Goal: Information Seeking & Learning: Learn about a topic

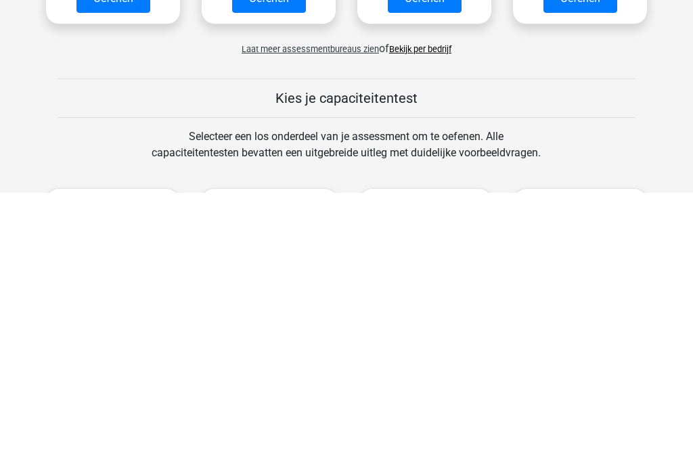
scroll to position [463, 0]
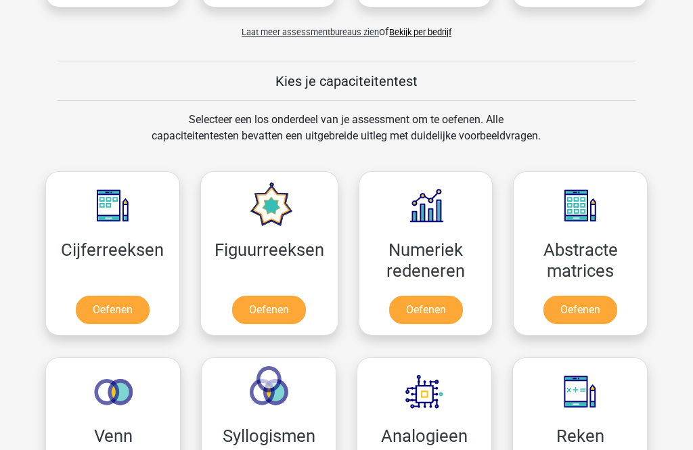
click at [129, 313] on link "Oefenen" at bounding box center [113, 311] width 74 height 28
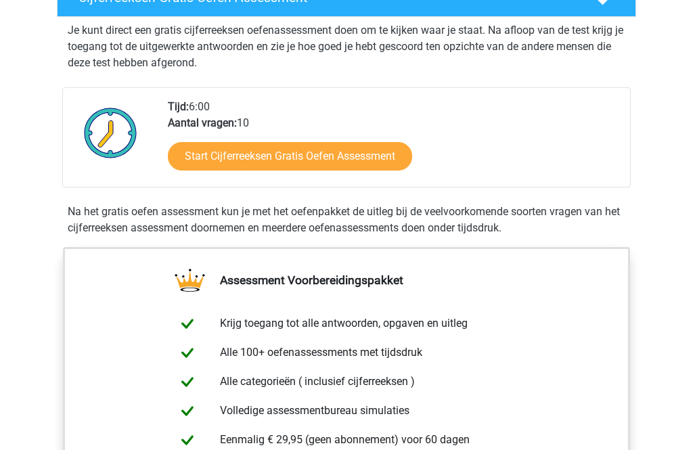
scroll to position [269, 0]
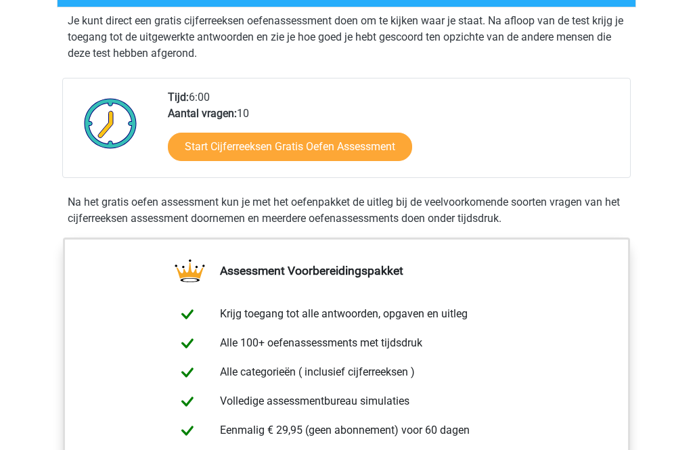
click at [377, 162] on link "Start Cijferreeksen Gratis Oefen Assessment" at bounding box center [290, 147] width 244 height 28
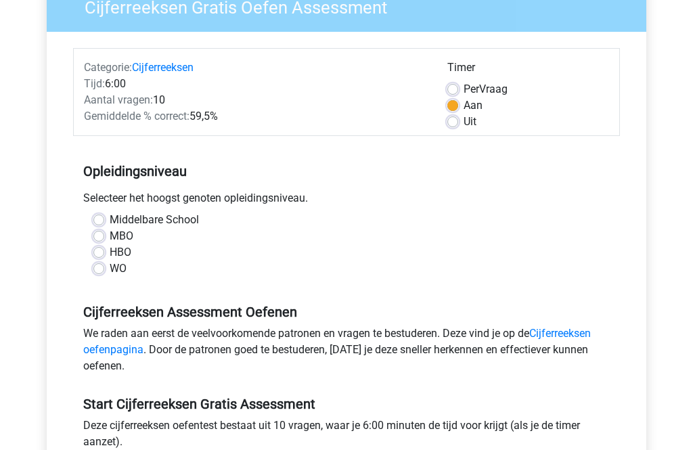
scroll to position [128, 0]
click at [126, 267] on label "WO" at bounding box center [118, 269] width 17 height 16
click at [104, 267] on input "WO" at bounding box center [98, 268] width 11 height 14
radio input "true"
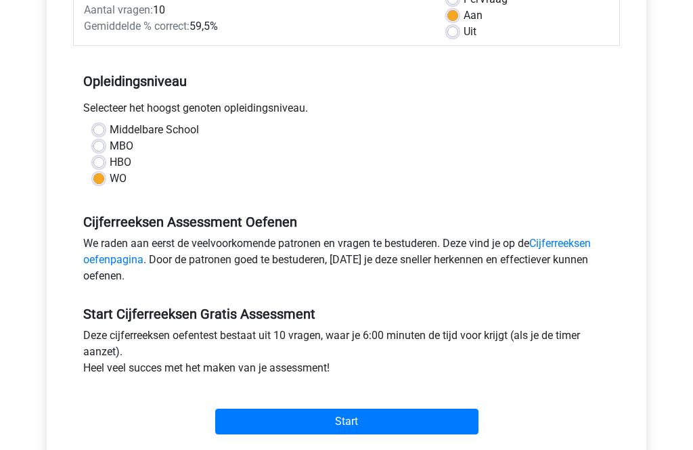
scroll to position [229, 0]
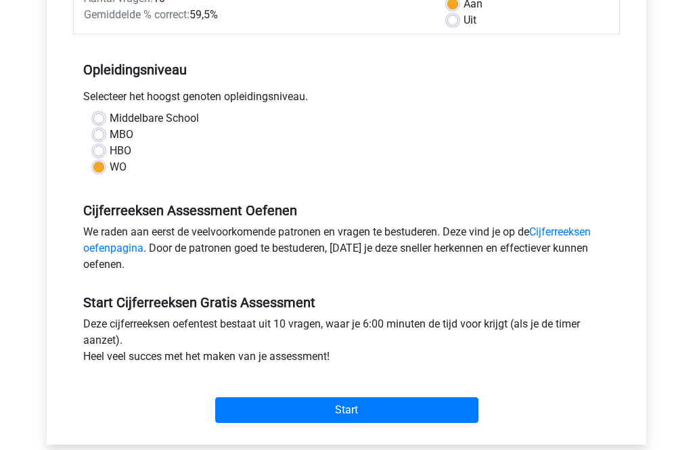
click at [403, 415] on input "Start" at bounding box center [346, 411] width 263 height 26
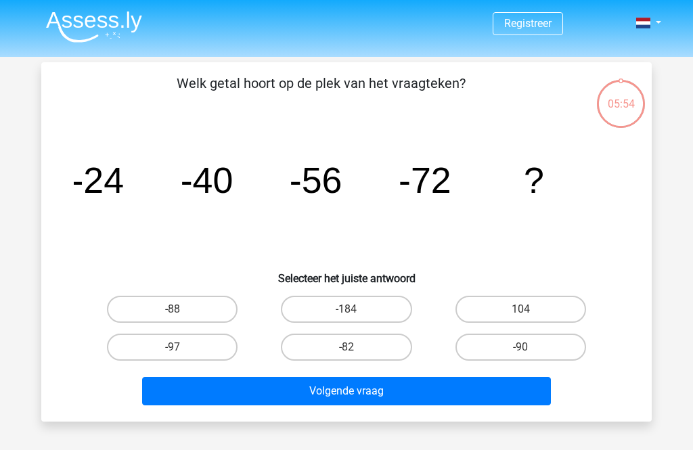
click at [188, 313] on label "-88" at bounding box center [172, 309] width 131 height 27
click at [181, 313] on input "-88" at bounding box center [177, 313] width 9 height 9
radio input "true"
click at [420, 391] on button "Volgende vraag" at bounding box center [347, 391] width 410 height 28
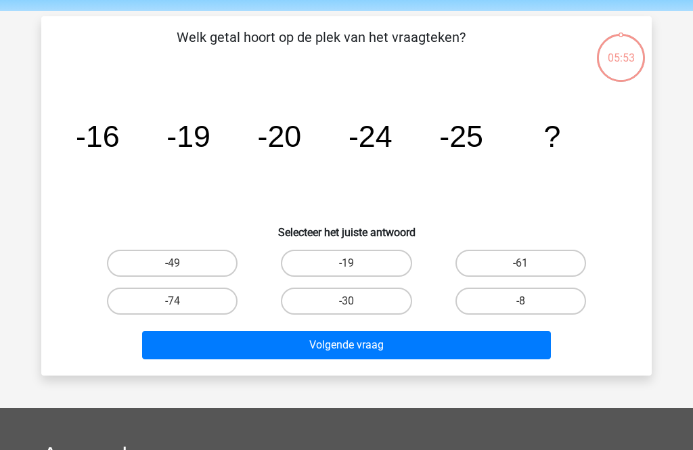
scroll to position [62, 0]
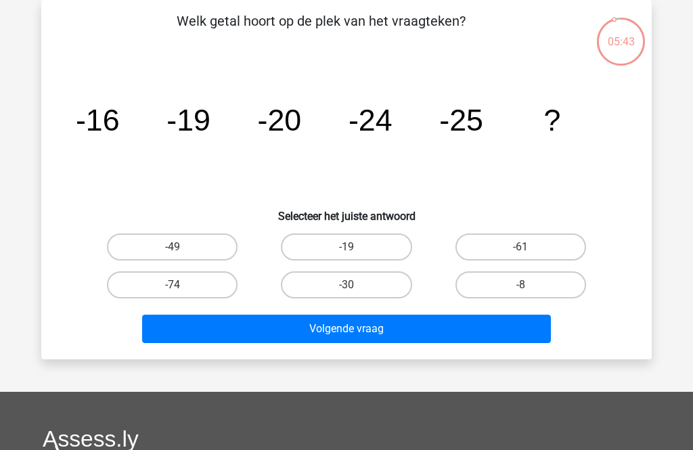
click at [378, 288] on label "-30" at bounding box center [346, 284] width 131 height 27
click at [355, 288] on input "-30" at bounding box center [351, 289] width 9 height 9
radio input "true"
click at [421, 330] on button "Volgende vraag" at bounding box center [347, 329] width 410 height 28
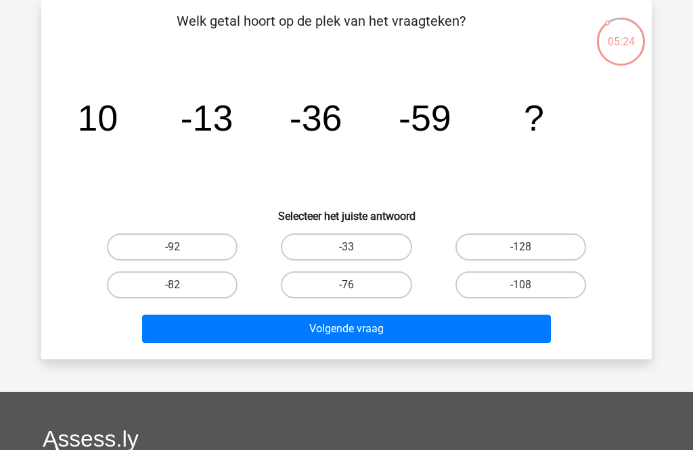
click at [204, 290] on label "-82" at bounding box center [172, 284] width 131 height 27
click at [181, 290] on input "-82" at bounding box center [177, 289] width 9 height 9
radio input "true"
click at [435, 332] on button "Volgende vraag" at bounding box center [347, 329] width 410 height 28
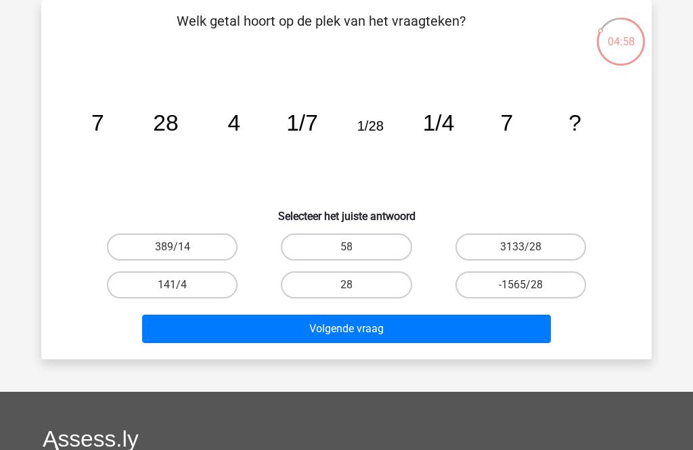
click at [374, 286] on label "28" at bounding box center [346, 284] width 131 height 27
click at [355, 286] on input "28" at bounding box center [351, 289] width 9 height 9
radio input "true"
click at [417, 331] on button "Volgende vraag" at bounding box center [347, 329] width 410 height 28
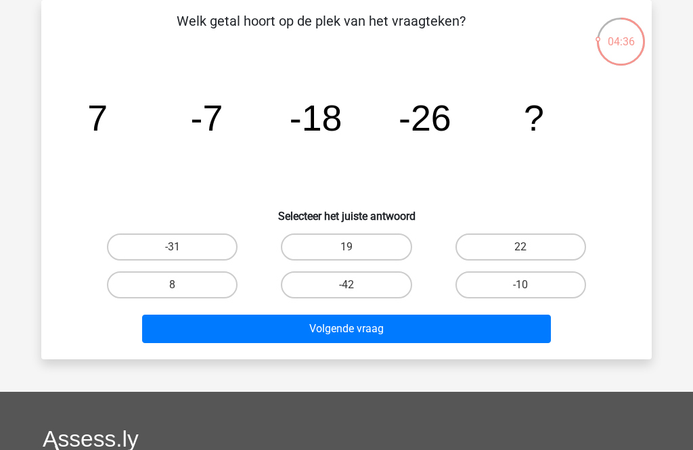
click at [213, 246] on label "-31" at bounding box center [172, 247] width 131 height 27
click at [181, 247] on input "-31" at bounding box center [177, 251] width 9 height 9
radio input "true"
click at [402, 332] on button "Volgende vraag" at bounding box center [347, 329] width 410 height 28
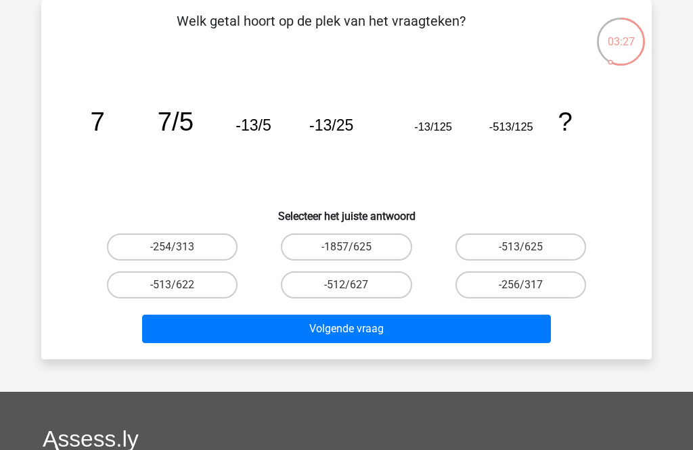
click at [528, 243] on label "-513/625" at bounding box center [521, 247] width 131 height 27
click at [528, 247] on input "-513/625" at bounding box center [525, 251] width 9 height 9
radio input "true"
click at [437, 334] on button "Volgende vraag" at bounding box center [347, 329] width 410 height 28
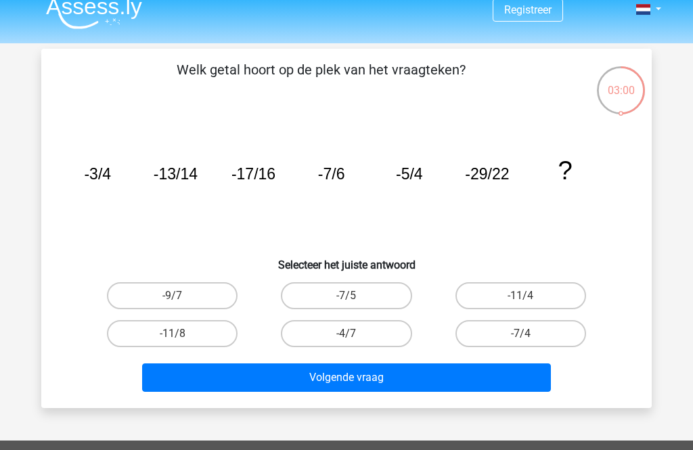
scroll to position [18, 0]
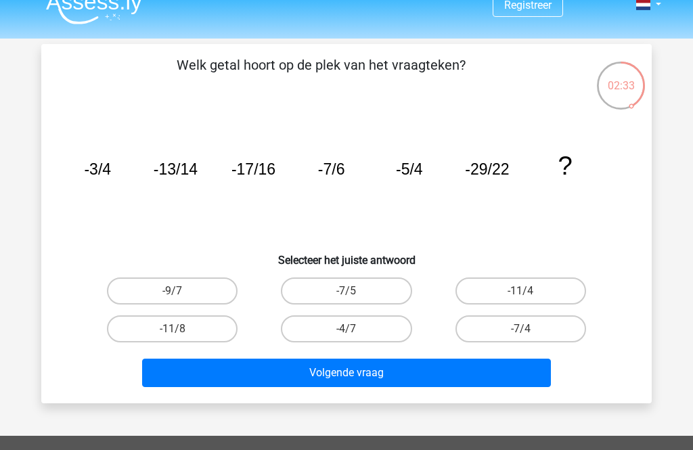
click at [383, 289] on label "-7/5" at bounding box center [346, 291] width 131 height 27
click at [355, 291] on input "-7/5" at bounding box center [351, 295] width 9 height 9
radio input "true"
click at [420, 370] on button "Volgende vraag" at bounding box center [347, 373] width 410 height 28
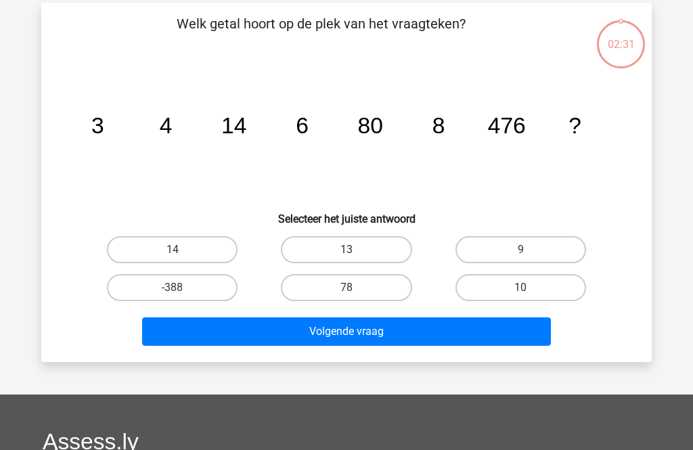
scroll to position [62, 0]
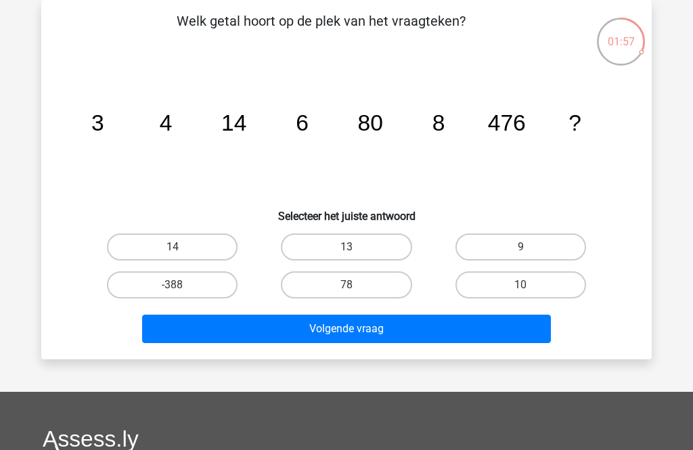
click at [386, 292] on label "78" at bounding box center [346, 284] width 131 height 27
click at [355, 292] on input "78" at bounding box center [351, 289] width 9 height 9
radio input "true"
click at [433, 332] on button "Volgende vraag" at bounding box center [347, 329] width 410 height 28
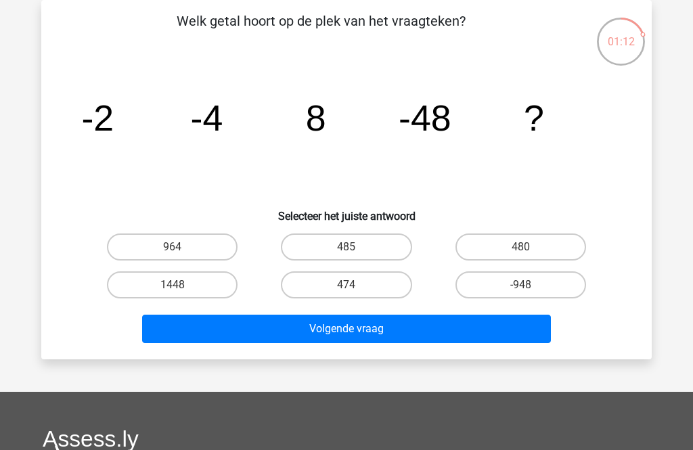
click at [396, 283] on label "474" at bounding box center [346, 284] width 131 height 27
click at [355, 285] on input "474" at bounding box center [351, 289] width 9 height 9
radio input "true"
click at [443, 331] on button "Volgende vraag" at bounding box center [347, 329] width 410 height 28
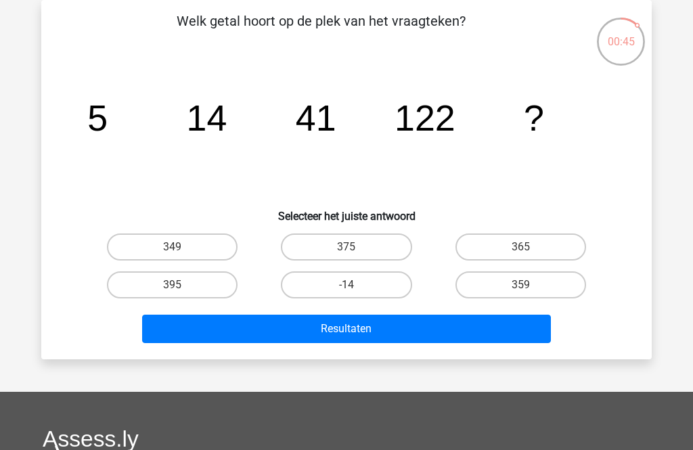
click at [212, 246] on label "349" at bounding box center [172, 247] width 131 height 27
click at [181, 247] on input "349" at bounding box center [177, 251] width 9 height 9
radio input "true"
click at [380, 340] on button "Resultaten" at bounding box center [347, 329] width 410 height 28
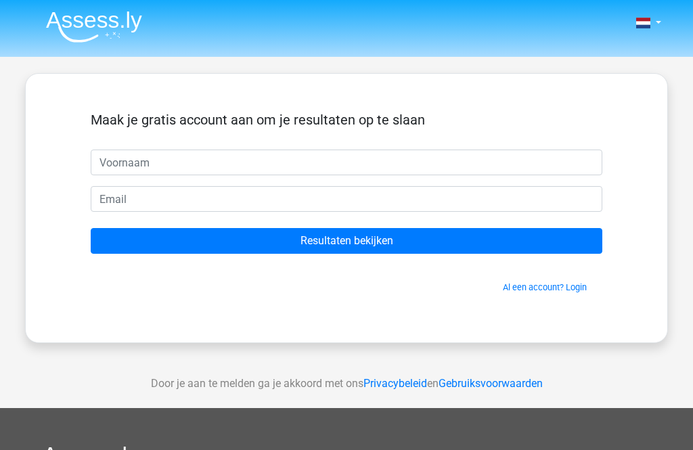
click at [471, 161] on input "text" at bounding box center [347, 163] width 512 height 26
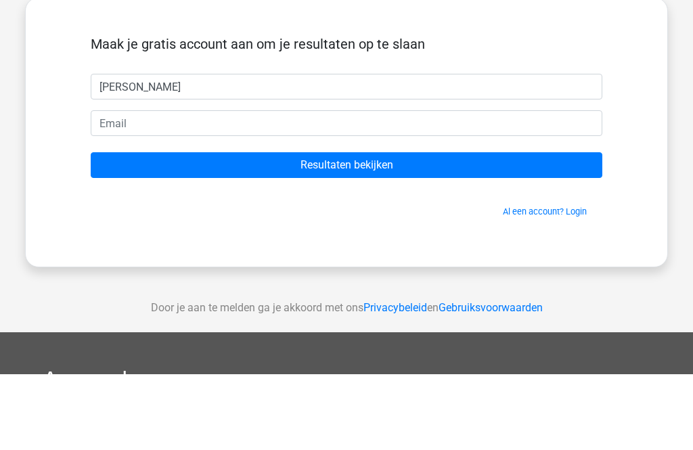
type input "Liesbeth"
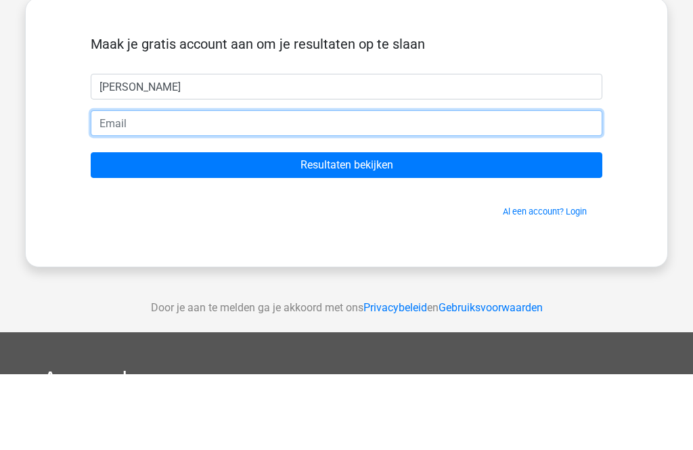
click at [366, 186] on input "email" at bounding box center [347, 199] width 512 height 26
type input "liesbeth_roijakkers@hotmail.com"
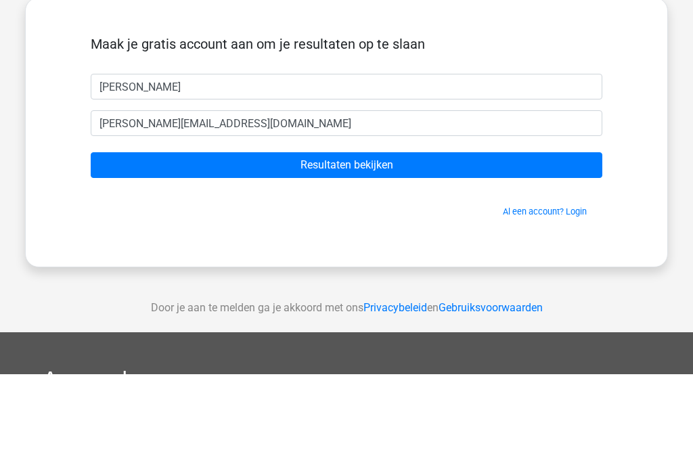
click at [501, 228] on input "Resultaten bekijken" at bounding box center [347, 241] width 512 height 26
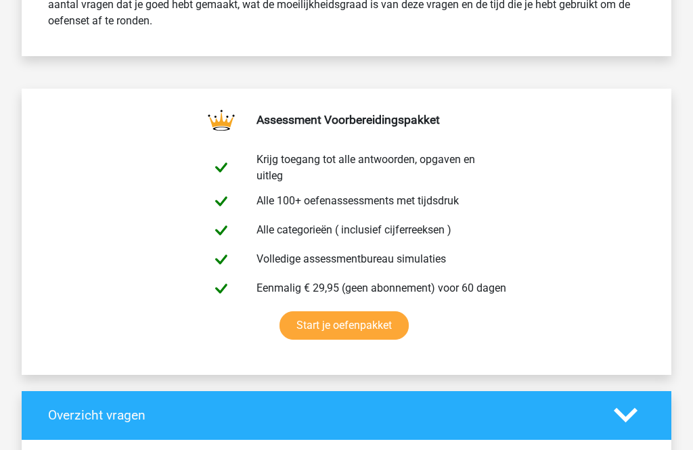
scroll to position [619, 0]
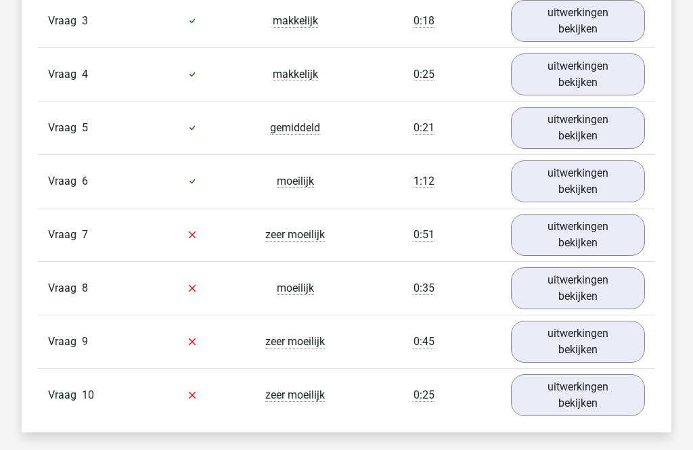
click at [592, 236] on link "uitwerkingen bekijken" at bounding box center [578, 236] width 134 height 42
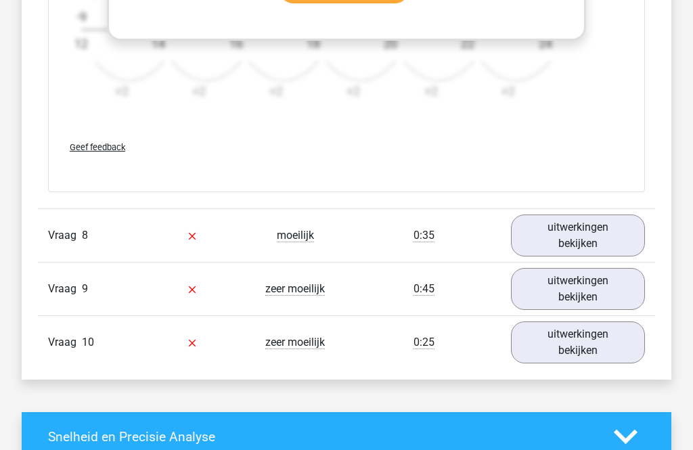
scroll to position [2149, 0]
click at [585, 236] on link "uitwerkingen bekijken" at bounding box center [578, 236] width 134 height 42
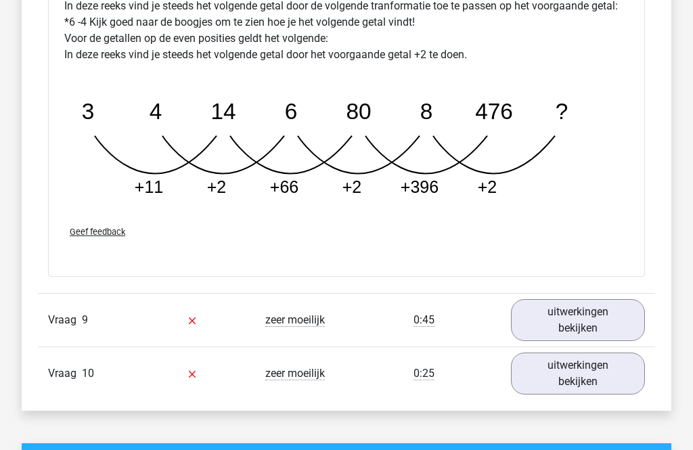
scroll to position [2784, 0]
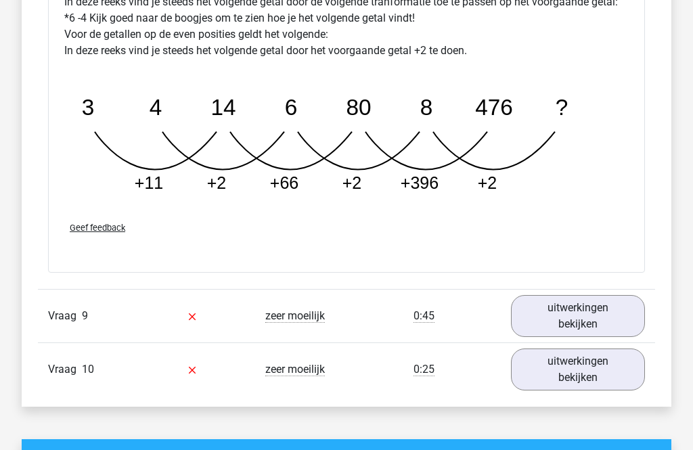
click at [585, 323] on link "uitwerkingen bekijken" at bounding box center [578, 316] width 134 height 42
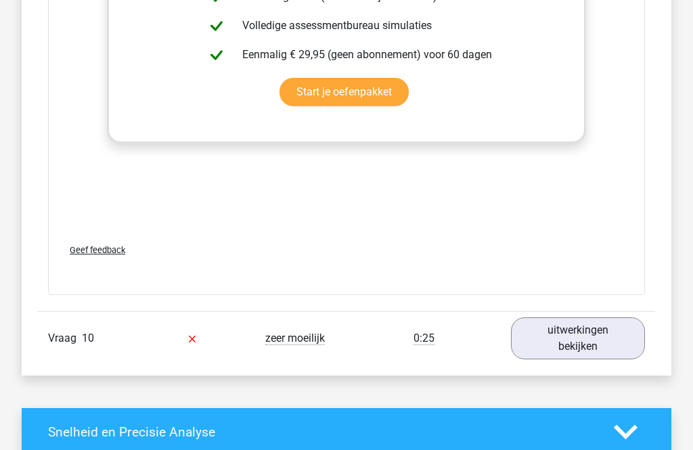
scroll to position [3643, 0]
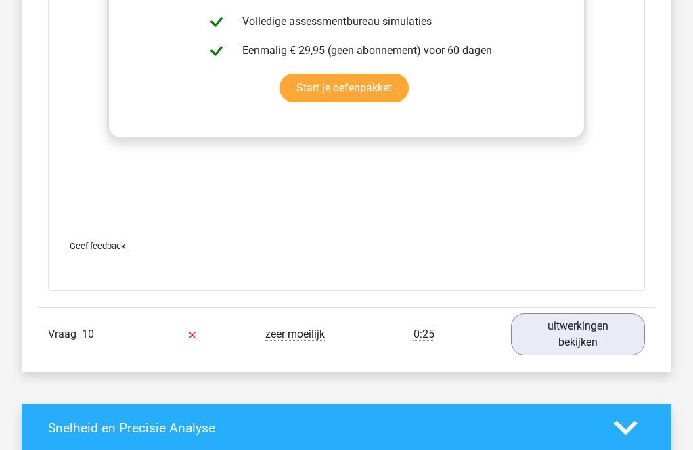
click at [603, 333] on link "uitwerkingen bekijken" at bounding box center [578, 334] width 134 height 42
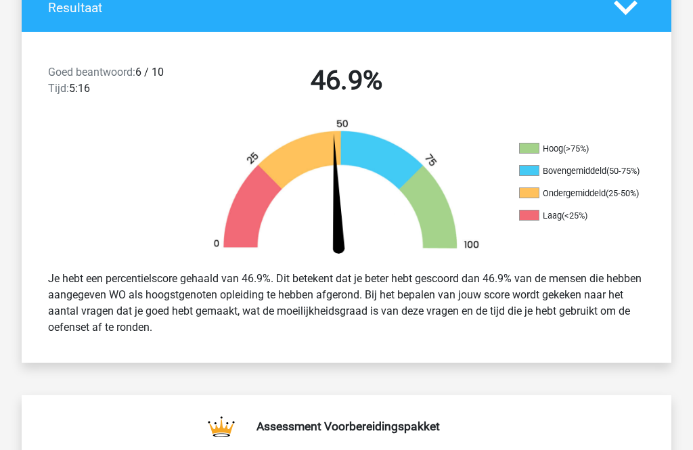
scroll to position [0, 0]
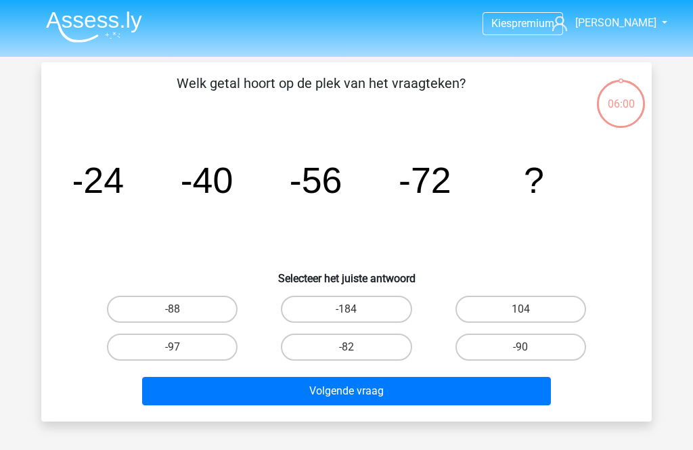
scroll to position [106, 0]
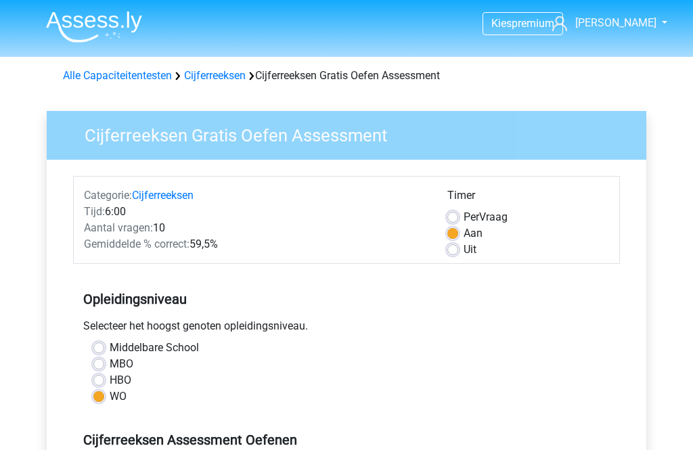
scroll to position [273, 0]
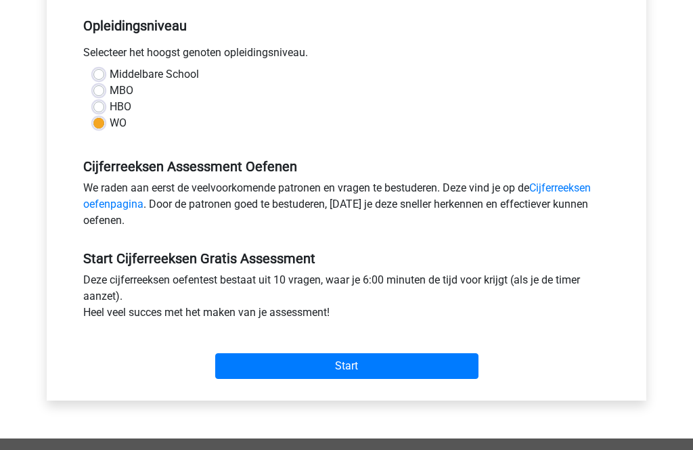
click at [129, 106] on label "HBO" at bounding box center [121, 108] width 22 height 16
click at [104, 106] on input "HBO" at bounding box center [98, 107] width 11 height 14
radio input "true"
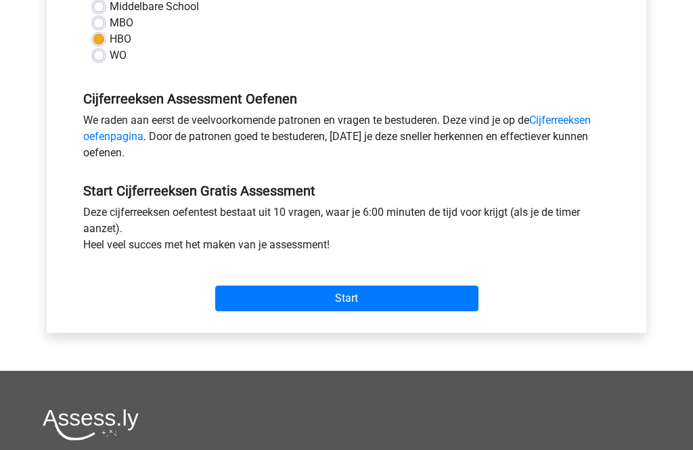
scroll to position [347, 0]
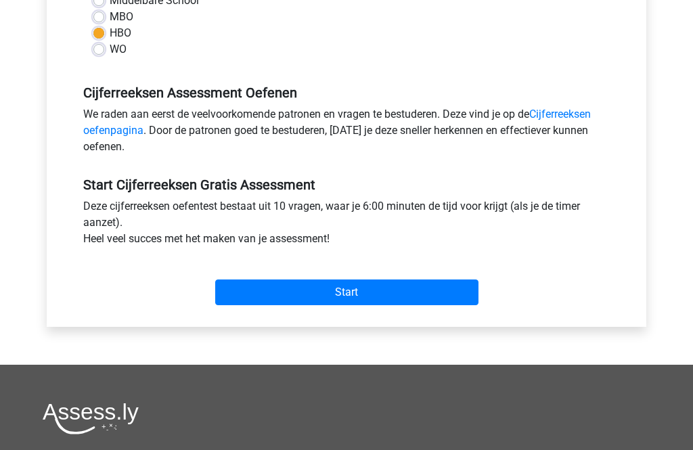
click at [416, 294] on input "Start" at bounding box center [346, 293] width 263 height 26
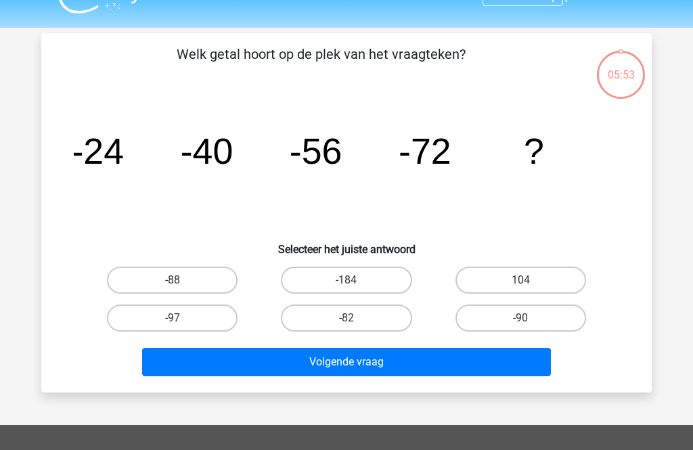
scroll to position [31, 0]
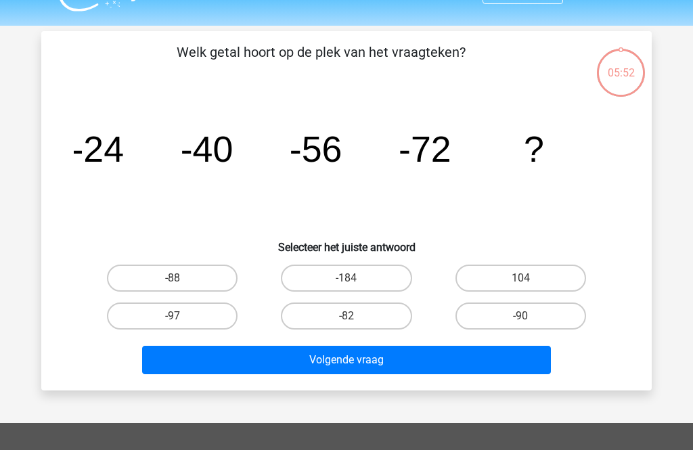
click at [213, 279] on label "-88" at bounding box center [172, 278] width 131 height 27
click at [181, 279] on input "-88" at bounding box center [177, 282] width 9 height 9
radio input "true"
click at [412, 364] on button "Volgende vraag" at bounding box center [347, 360] width 410 height 28
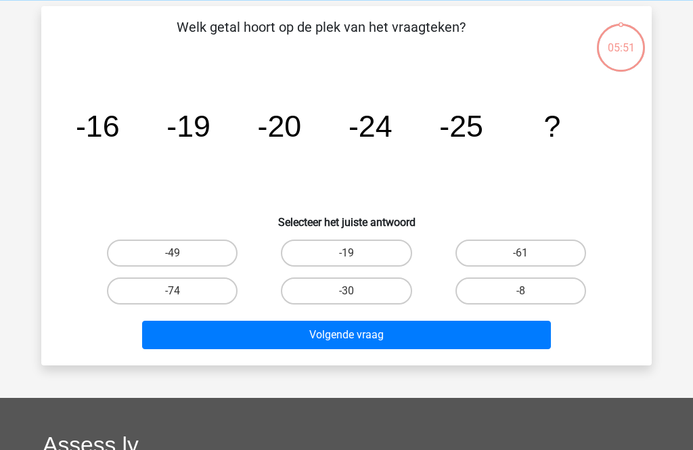
scroll to position [62, 0]
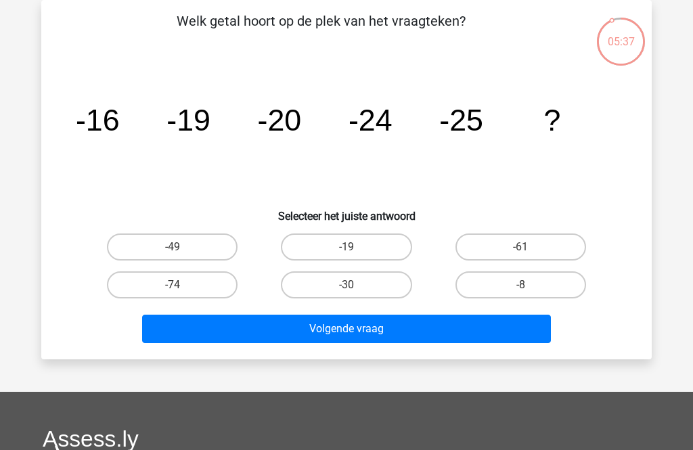
click at [395, 282] on label "-30" at bounding box center [346, 284] width 131 height 27
click at [355, 285] on input "-30" at bounding box center [351, 289] width 9 height 9
radio input "true"
click at [412, 330] on button "Volgende vraag" at bounding box center [347, 329] width 410 height 28
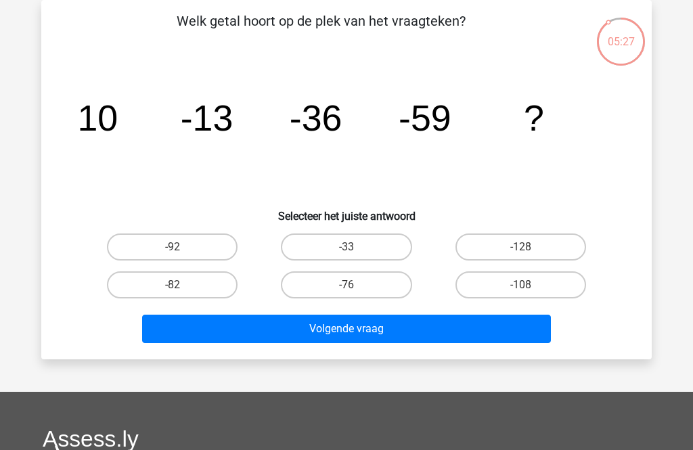
click at [212, 291] on label "-82" at bounding box center [172, 284] width 131 height 27
click at [181, 291] on input "-82" at bounding box center [177, 289] width 9 height 9
radio input "true"
click at [385, 340] on button "Volgende vraag" at bounding box center [347, 329] width 410 height 28
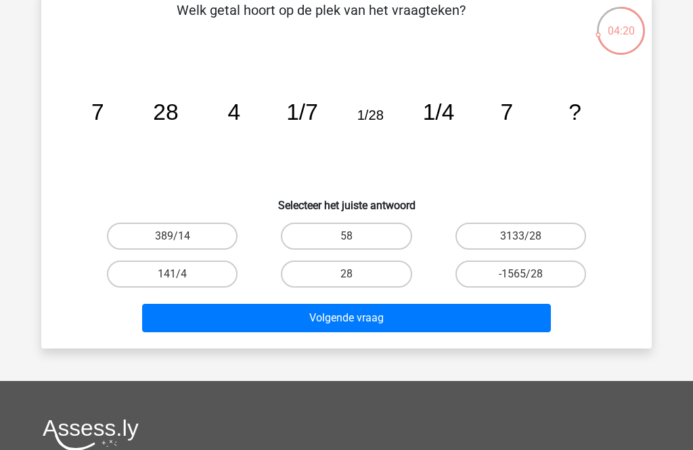
scroll to position [73, 0]
click at [175, 135] on icon "image/svg+xml 7 28 4 1/7 1/28 1/4 7 ?" at bounding box center [347, 119] width 546 height 137
click at [242, 133] on icon "image/svg+xml 7 28 4 1/7 1/28 1/4 7 ?" at bounding box center [347, 119] width 546 height 137
click at [382, 274] on label "28" at bounding box center [346, 274] width 131 height 27
click at [355, 274] on input "28" at bounding box center [351, 278] width 9 height 9
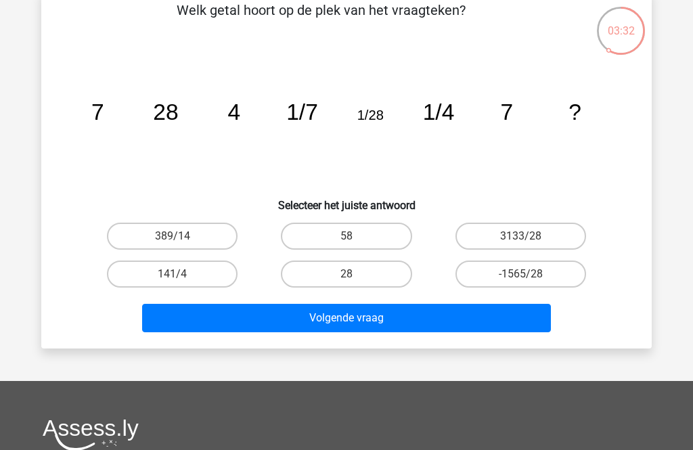
radio input "true"
click at [393, 320] on button "Volgende vraag" at bounding box center [347, 318] width 410 height 28
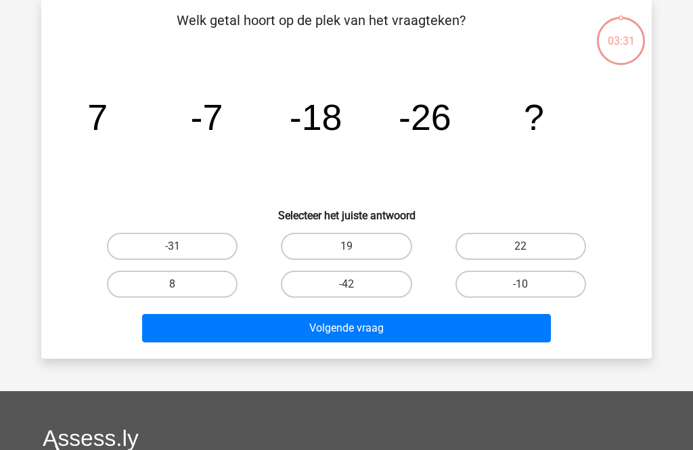
scroll to position [62, 0]
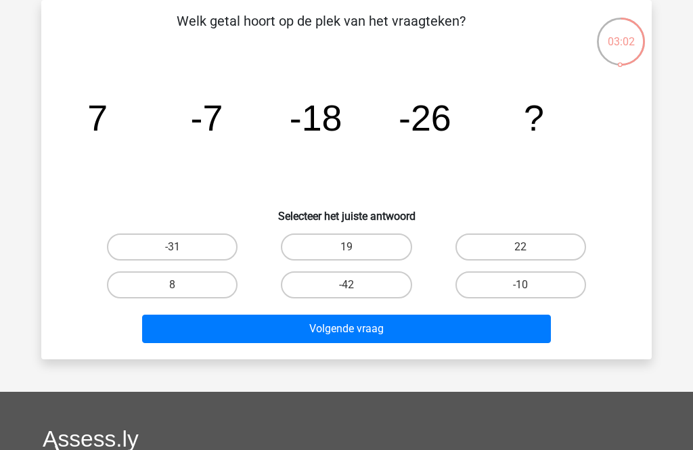
click at [195, 240] on label "-31" at bounding box center [172, 247] width 131 height 27
click at [181, 247] on input "-31" at bounding box center [177, 251] width 9 height 9
radio input "true"
click at [365, 326] on button "Volgende vraag" at bounding box center [347, 329] width 410 height 28
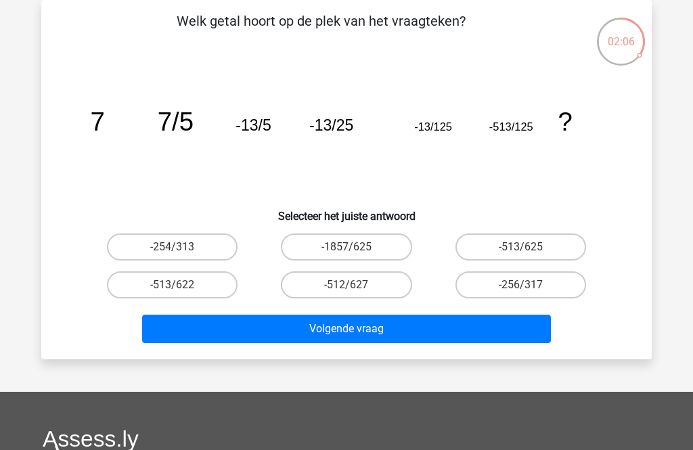
click at [542, 241] on label "-513/625" at bounding box center [521, 247] width 131 height 27
click at [529, 247] on input "-513/625" at bounding box center [525, 251] width 9 height 9
radio input "true"
click at [468, 333] on button "Volgende vraag" at bounding box center [347, 329] width 410 height 28
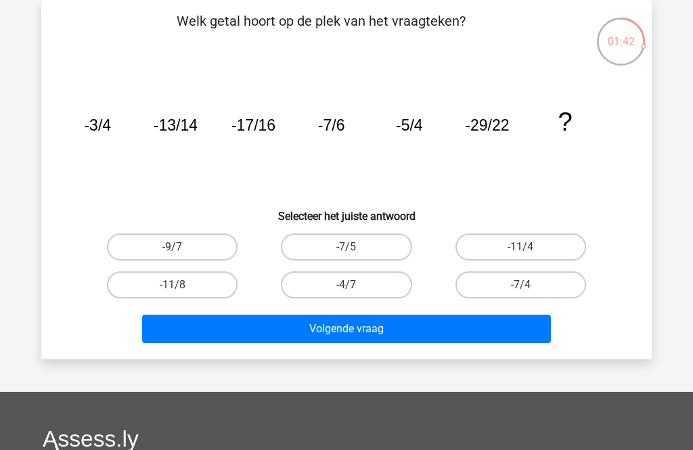
click at [223, 286] on label "-11/8" at bounding box center [172, 284] width 131 height 27
click at [181, 286] on input "-11/8" at bounding box center [177, 289] width 9 height 9
radio input "true"
click at [350, 326] on button "Volgende vraag" at bounding box center [347, 329] width 410 height 28
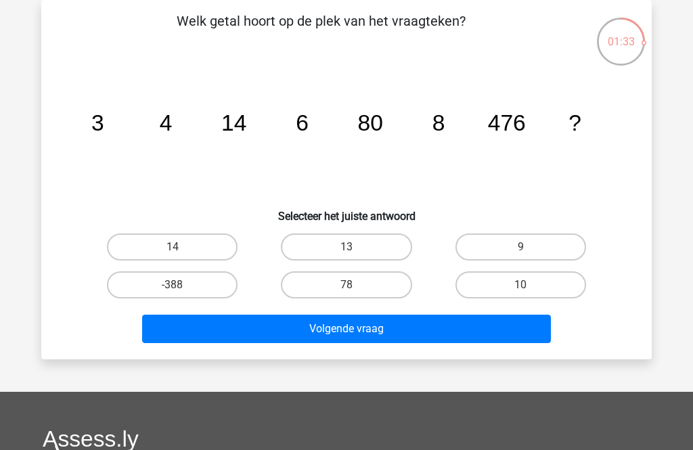
click at [525, 281] on label "10" at bounding box center [521, 284] width 131 height 27
click at [525, 285] on input "10" at bounding box center [525, 289] width 9 height 9
radio input "true"
click at [500, 328] on button "Volgende vraag" at bounding box center [347, 329] width 410 height 28
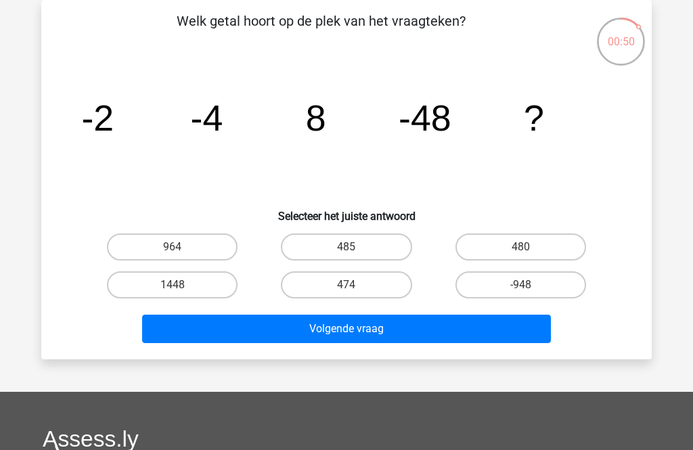
click at [399, 283] on label "474" at bounding box center [346, 284] width 131 height 27
click at [355, 285] on input "474" at bounding box center [351, 289] width 9 height 9
radio input "true"
click at [421, 331] on button "Volgende vraag" at bounding box center [347, 329] width 410 height 28
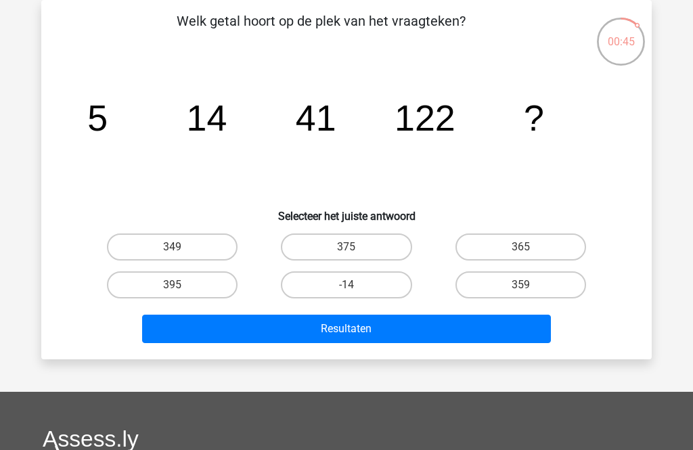
click at [376, 291] on label "-14" at bounding box center [346, 284] width 131 height 27
click at [355, 291] on input "-14" at bounding box center [351, 289] width 9 height 9
radio input "true"
click at [545, 284] on label "359" at bounding box center [521, 284] width 131 height 27
click at [529, 285] on input "359" at bounding box center [525, 289] width 9 height 9
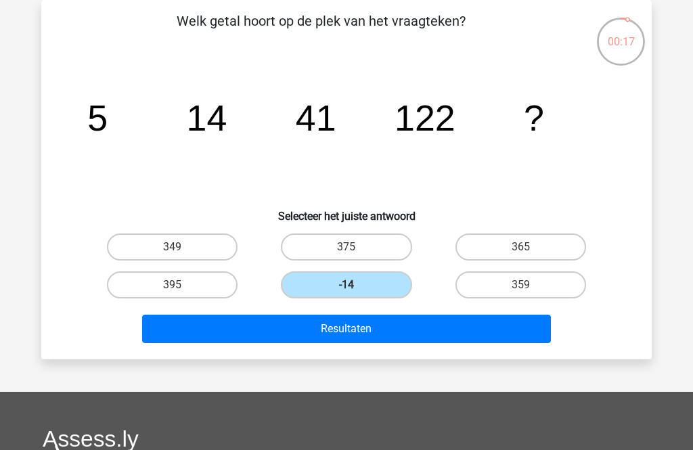
radio input "true"
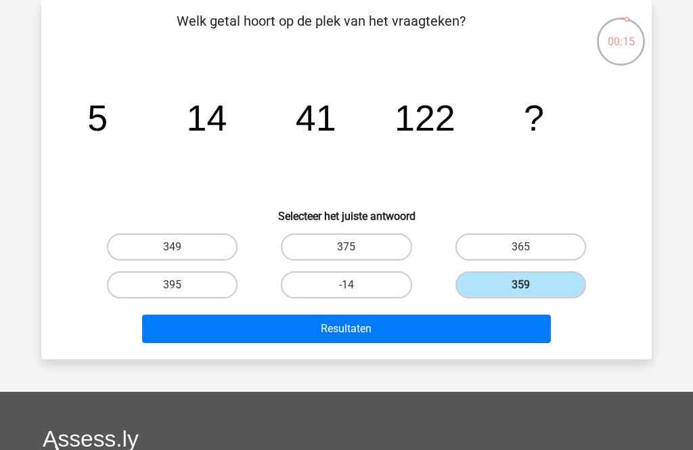
click at [503, 325] on button "Resultaten" at bounding box center [347, 329] width 410 height 28
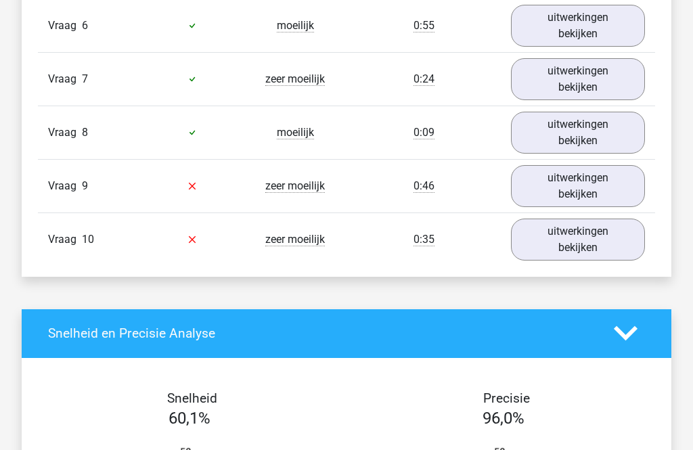
click at [615, 183] on link "uitwerkingen bekijken" at bounding box center [578, 187] width 134 height 42
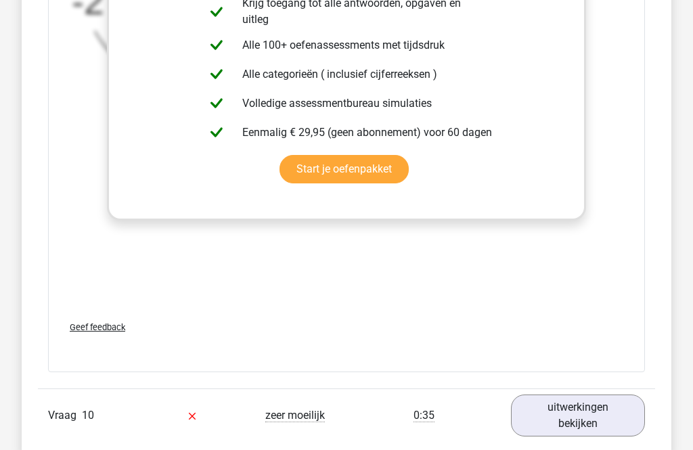
click at [577, 414] on link "uitwerkingen bekijken" at bounding box center [578, 416] width 134 height 42
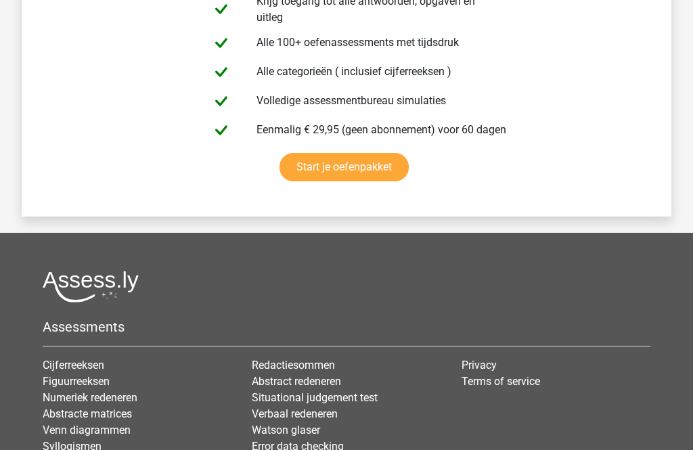
scroll to position [4317, 0]
